Goal: Check status: Check status

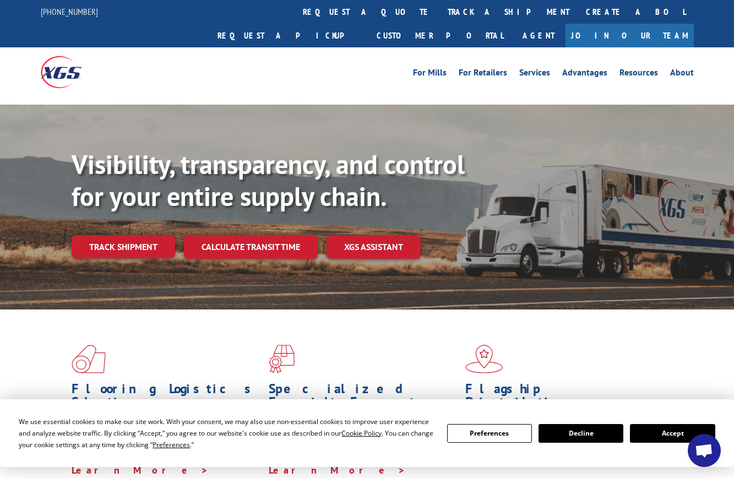
click at [654, 436] on button "Accept" at bounding box center [672, 433] width 85 height 19
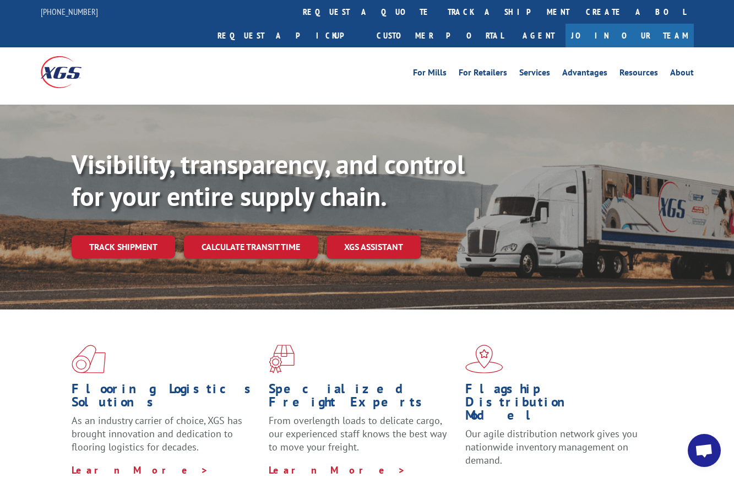
drag, startPoint x: 123, startPoint y: 225, endPoint x: 133, endPoint y: 225, distance: 9.9
click at [123, 235] on link "Track shipment" at bounding box center [124, 246] width 104 height 23
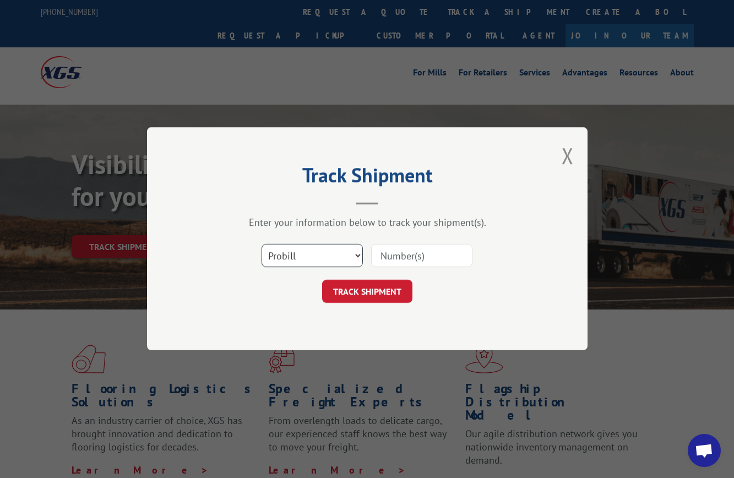
click at [291, 258] on select "Select category... Probill BOL PO" at bounding box center [312, 256] width 101 height 23
click at [413, 258] on input at bounding box center [421, 256] width 101 height 23
click at [393, 258] on input at bounding box center [421, 256] width 101 height 23
paste input "wn34313997"
type input "wn34313997"
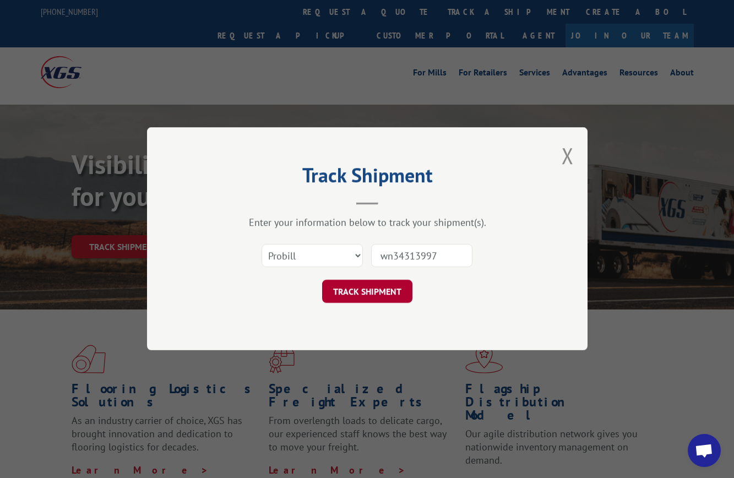
click at [371, 291] on button "TRACK SHIPMENT" at bounding box center [367, 291] width 90 height 23
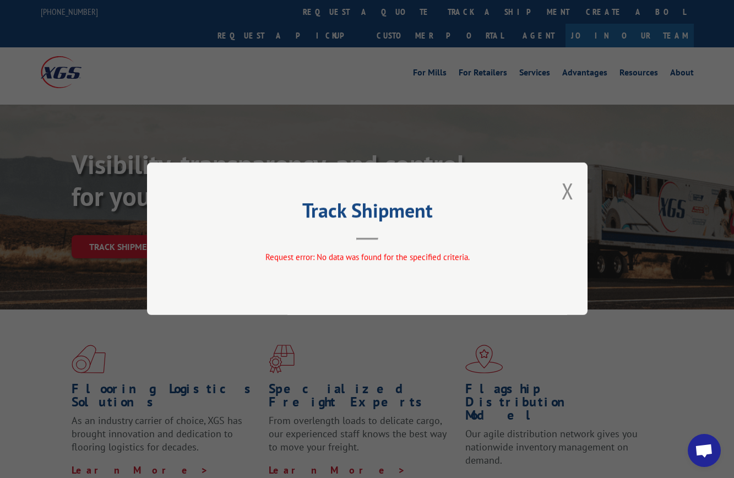
drag, startPoint x: 570, startPoint y: 191, endPoint x: 579, endPoint y: 188, distance: 9.4
click at [570, 191] on button "Close modal" at bounding box center [568, 190] width 12 height 29
